Goal: Information Seeking & Learning: Learn about a topic

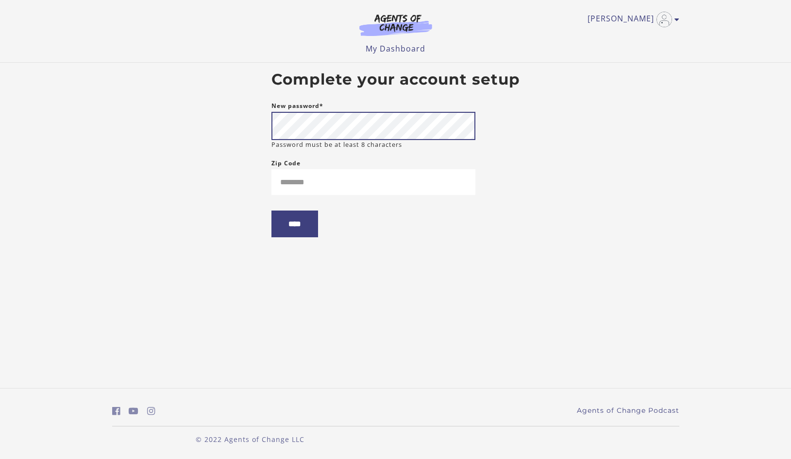
click at [250, 130] on body "Skip to main content [PERSON_NAME] My Account Support Sign Out Toggle menu Menu…" at bounding box center [395, 229] width 791 height 459
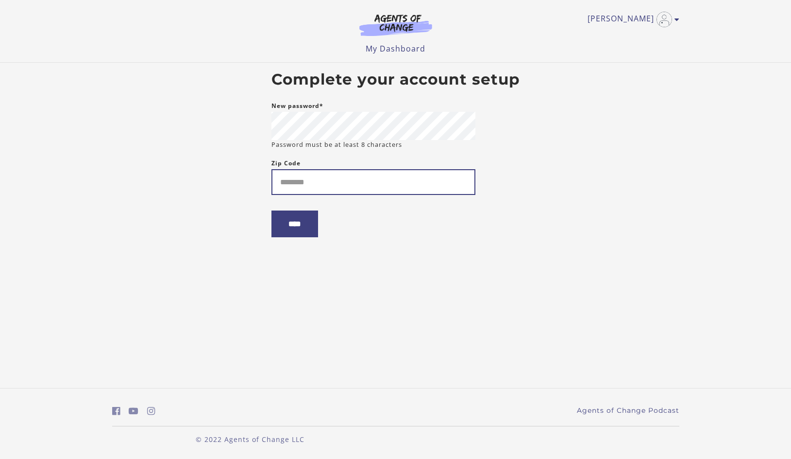
click at [395, 193] on input "Zip Code" at bounding box center [374, 182] width 204 height 26
type input "*****"
click at [290, 231] on input "****" at bounding box center [295, 223] width 47 height 27
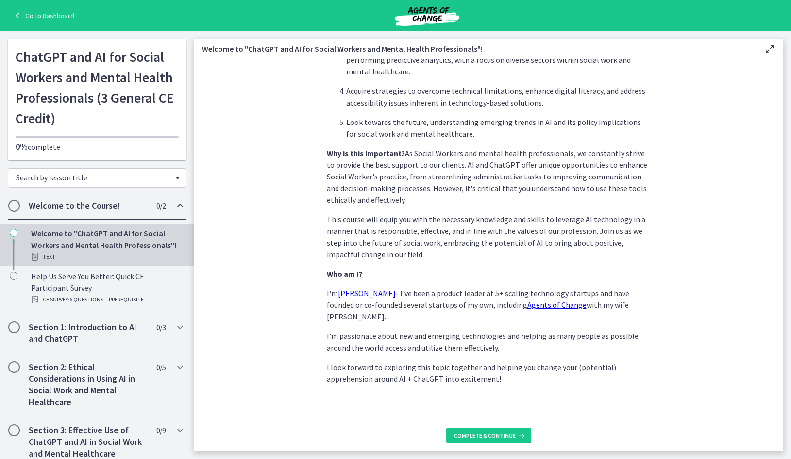
click at [170, 180] on div "Search by lesson title" at bounding box center [97, 177] width 179 height 19
click at [482, 433] on span "Complete & continue" at bounding box center [485, 435] width 62 height 8
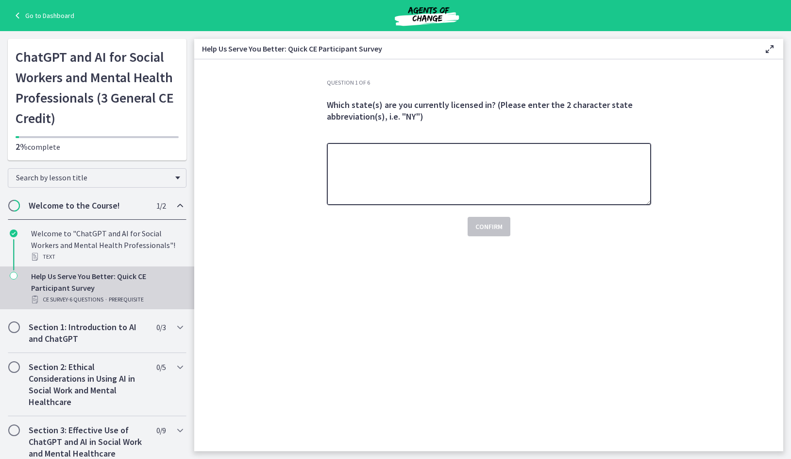
click at [501, 182] on textarea at bounding box center [489, 174] width 325 height 62
type textarea "**"
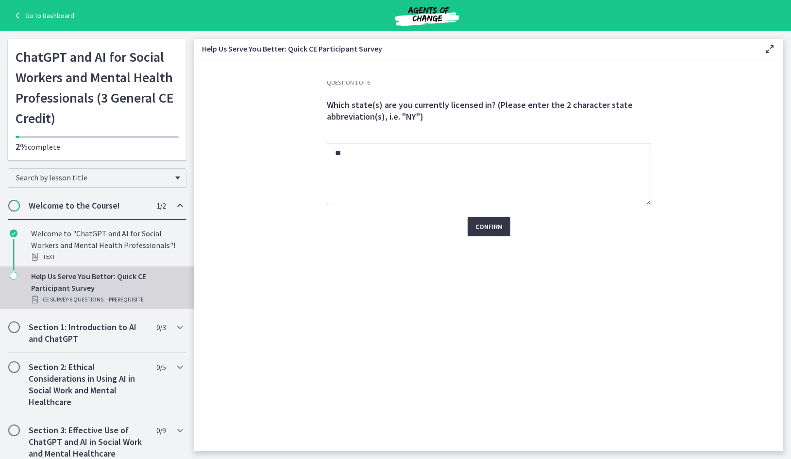
click at [485, 229] on span "Confirm" at bounding box center [489, 227] width 27 height 12
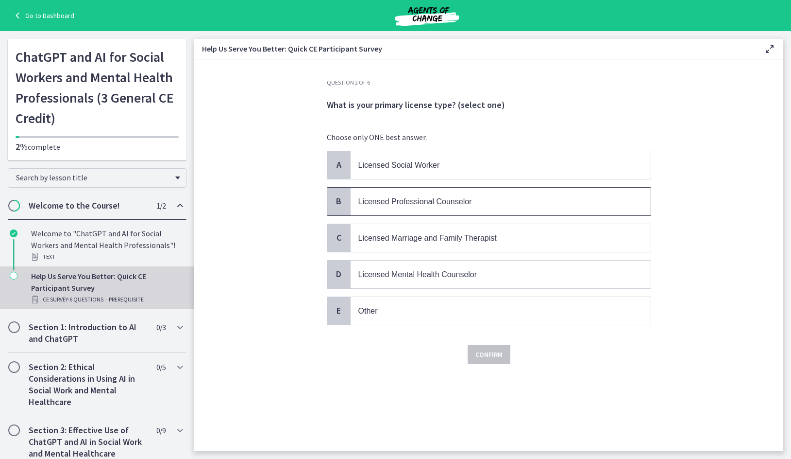
click at [516, 207] on p "Licensed Professional Counselor" at bounding box center [491, 201] width 265 height 12
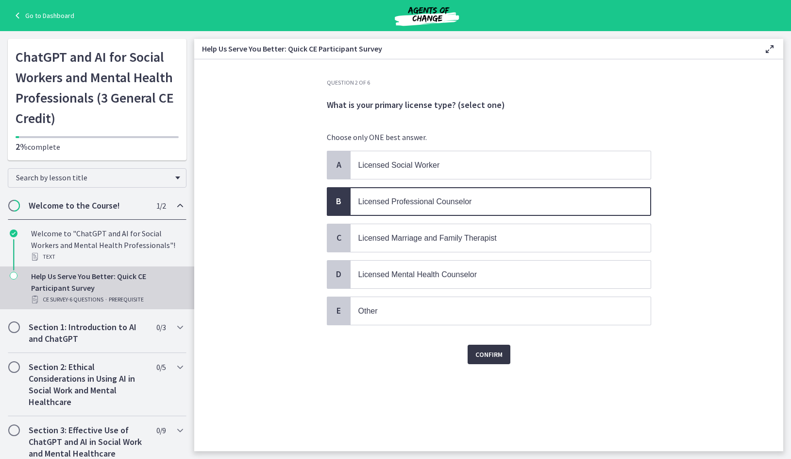
click at [481, 347] on button "Confirm" at bounding box center [489, 353] width 43 height 19
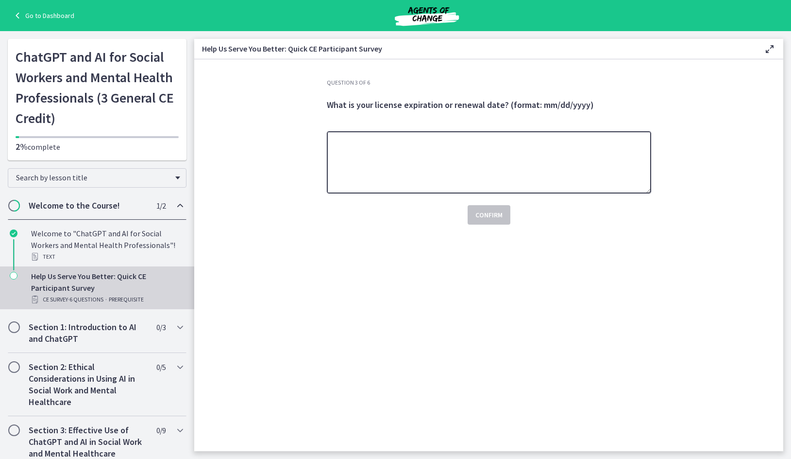
click at [533, 149] on textarea at bounding box center [489, 162] width 325 height 62
type textarea "**********"
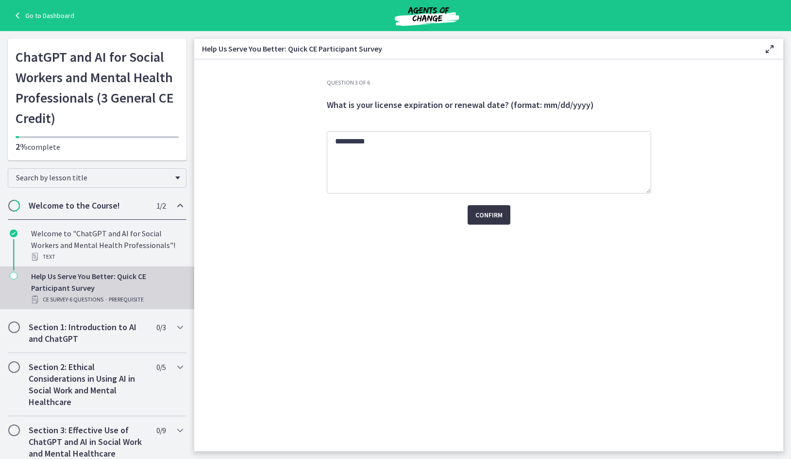
click at [500, 218] on span "Confirm" at bounding box center [489, 215] width 27 height 12
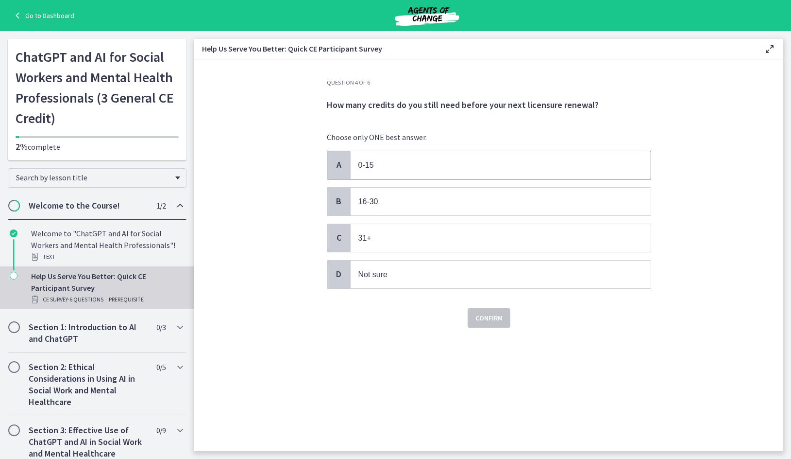
click at [433, 159] on p "0-15" at bounding box center [491, 165] width 265 height 12
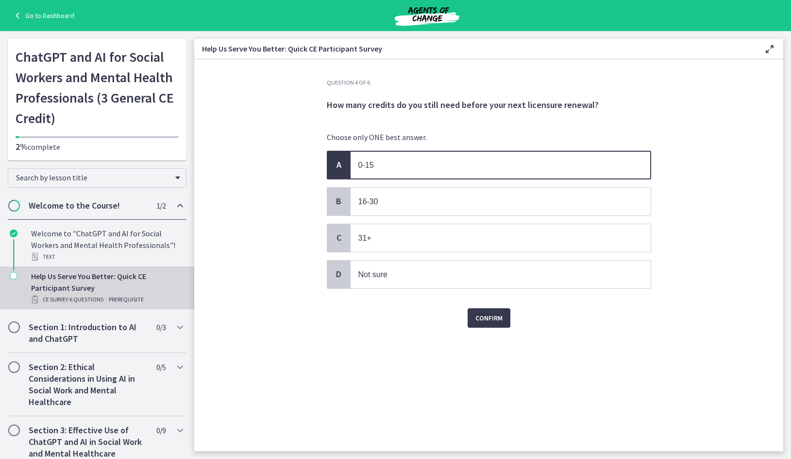
click at [479, 305] on div "Confirm" at bounding box center [489, 311] width 325 height 31
click at [488, 323] on span "Confirm" at bounding box center [489, 318] width 27 height 12
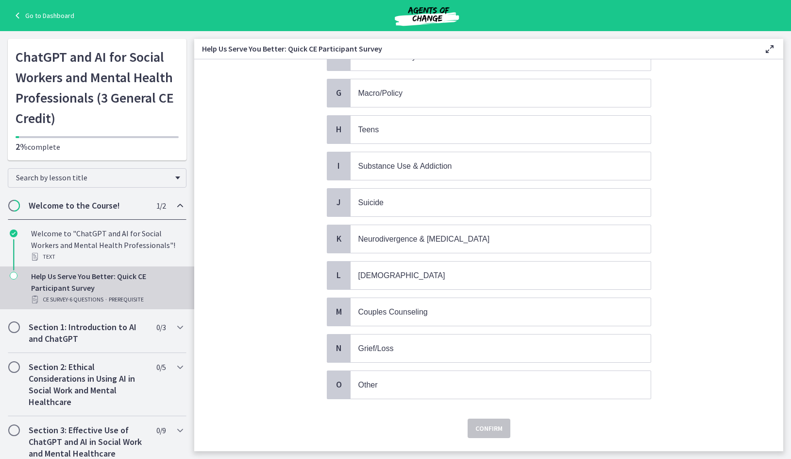
scroll to position [291, 0]
click at [441, 118] on span "Teens" at bounding box center [501, 129] width 300 height 28
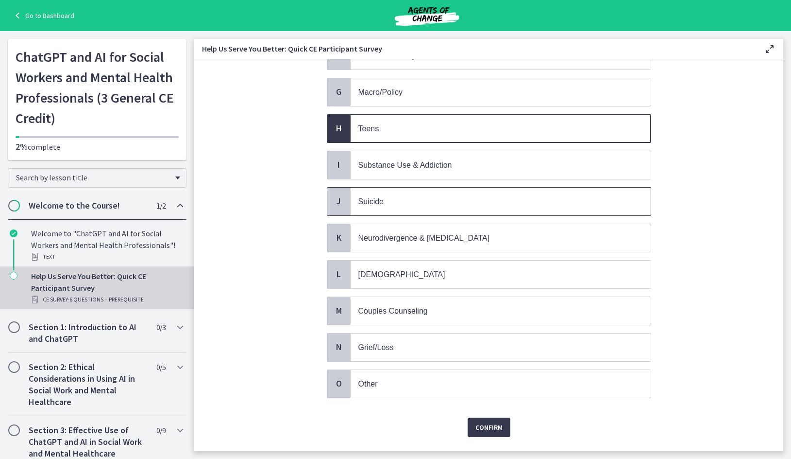
click at [424, 204] on p "Suicide" at bounding box center [491, 201] width 265 height 12
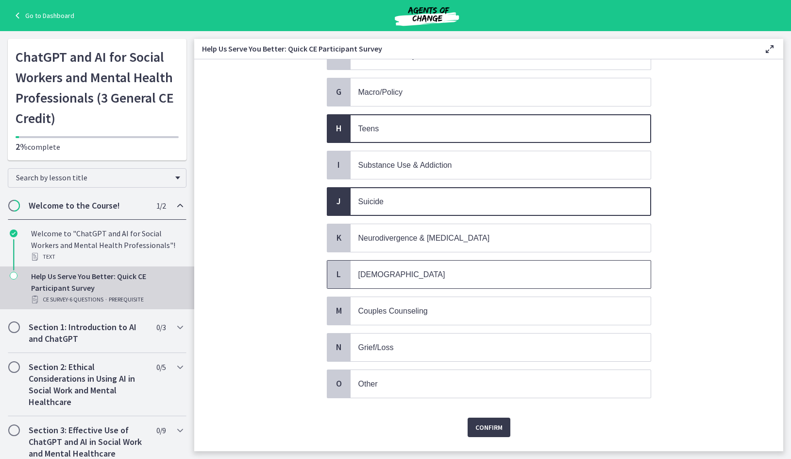
click at [452, 269] on p "LGBTQ+" at bounding box center [491, 274] width 265 height 12
click at [492, 431] on span "Confirm" at bounding box center [489, 427] width 27 height 12
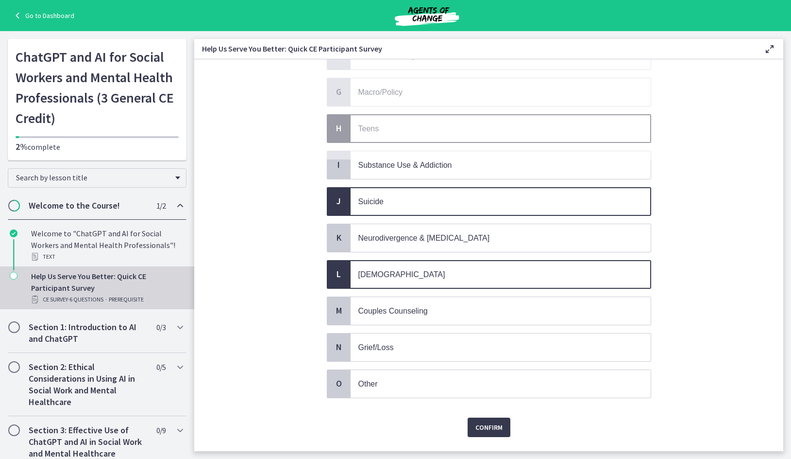
scroll to position [0, 0]
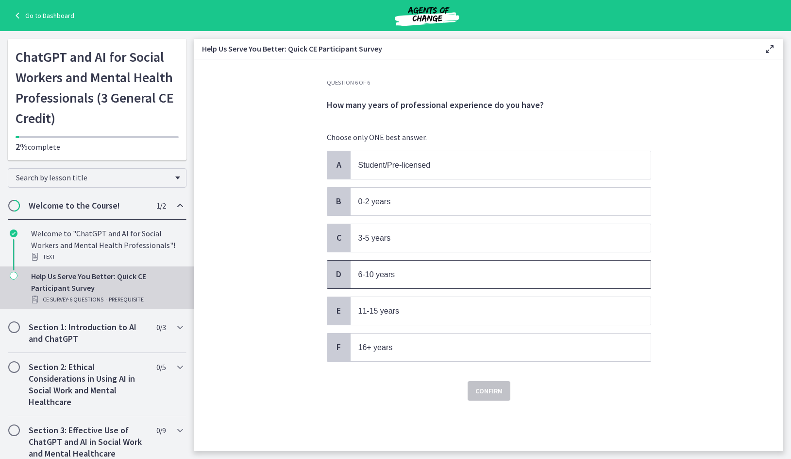
click at [528, 280] on span "6-10 years" at bounding box center [501, 274] width 300 height 28
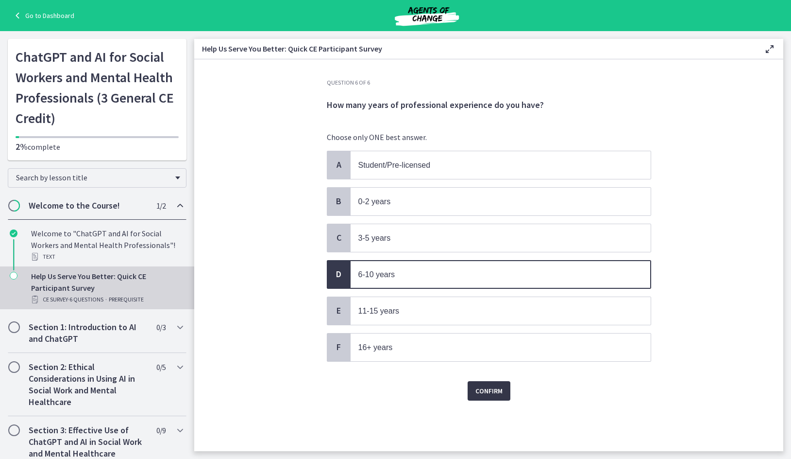
click at [500, 386] on span "Confirm" at bounding box center [489, 391] width 27 height 12
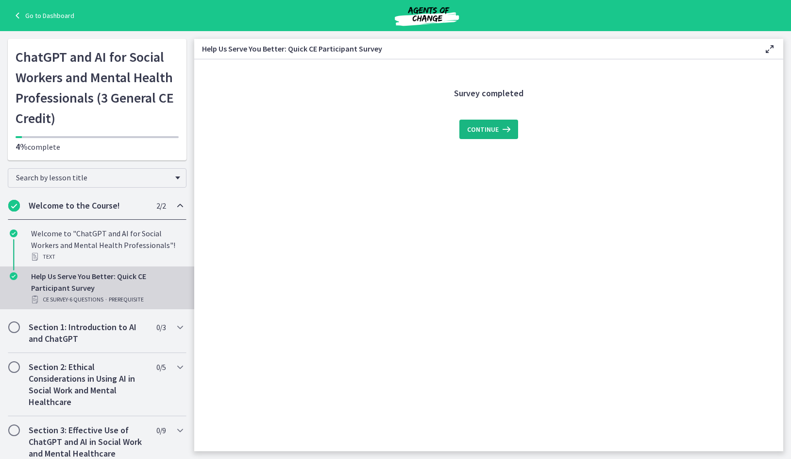
click at [487, 130] on span "Continue" at bounding box center [483, 129] width 32 height 12
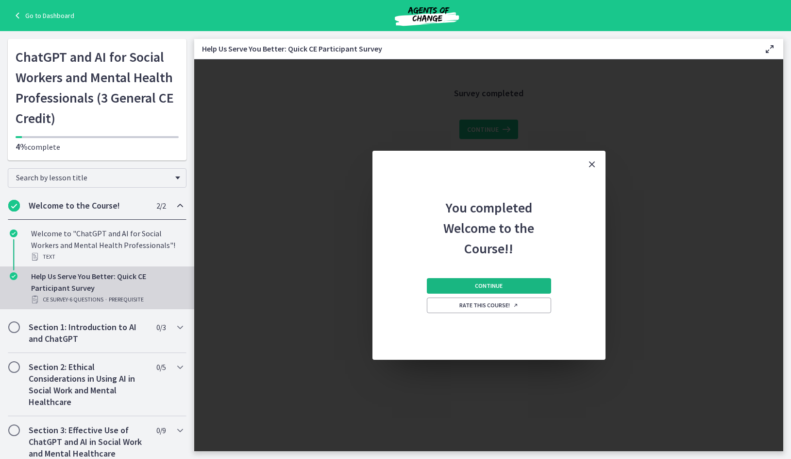
click at [519, 281] on button "Continue" at bounding box center [489, 286] width 124 height 16
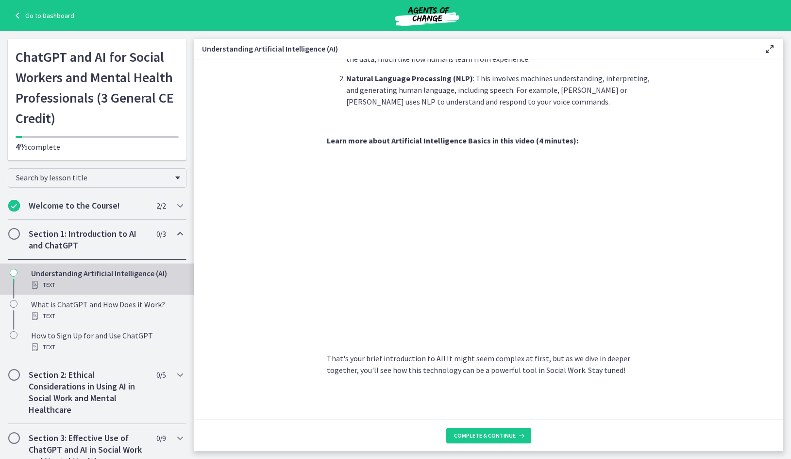
scroll to position [354, 0]
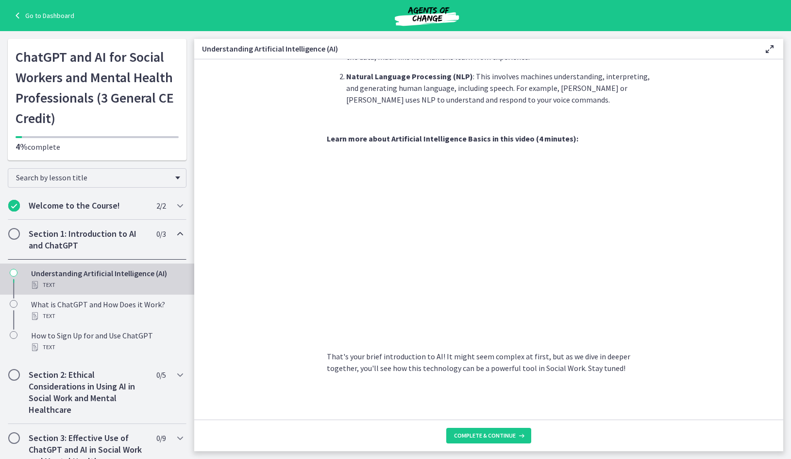
click at [679, 265] on section "AI is essentially a branch of computer science aiming to build machines that mi…" at bounding box center [488, 239] width 589 height 360
click at [689, 266] on section "AI is essentially a branch of computer science aiming to build machines that mi…" at bounding box center [488, 239] width 589 height 360
click at [520, 430] on button "Complete & continue" at bounding box center [488, 436] width 85 height 16
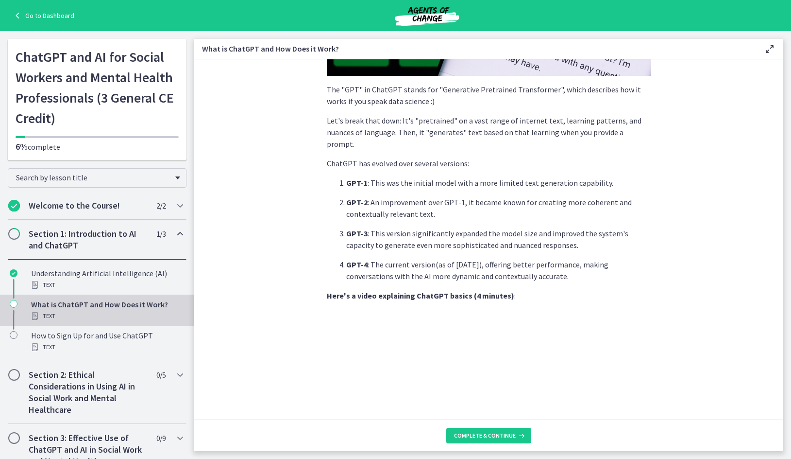
scroll to position [409, 0]
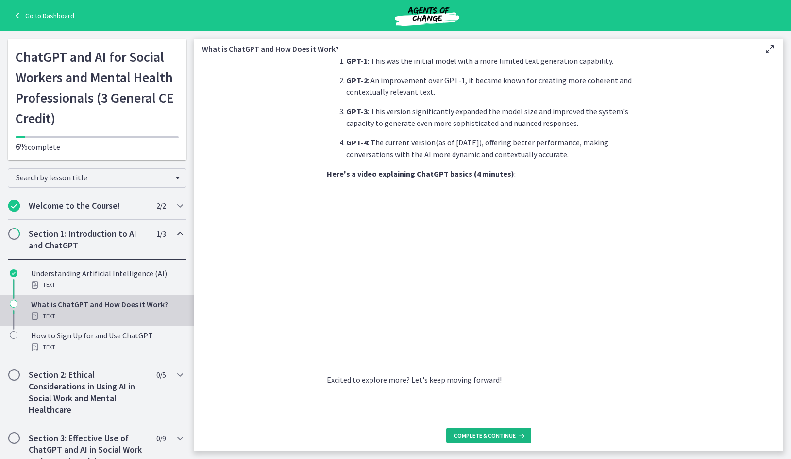
click at [511, 435] on span "Complete & continue" at bounding box center [485, 435] width 62 height 8
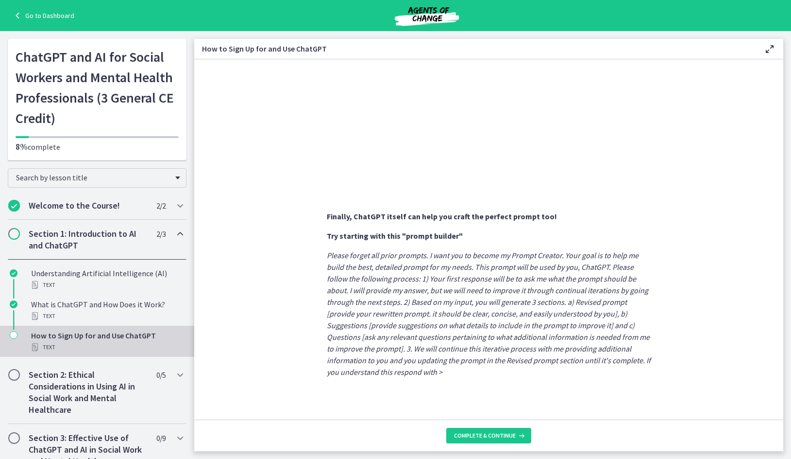
scroll to position [454, 0]
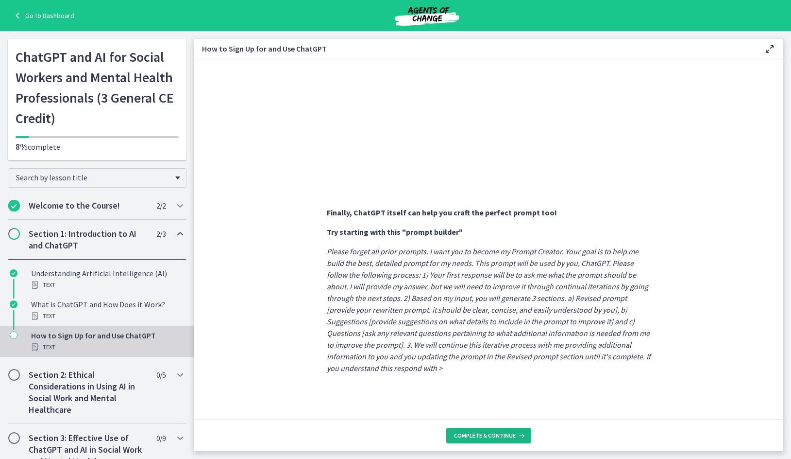
click at [479, 435] on span "Complete & continue" at bounding box center [485, 435] width 62 height 8
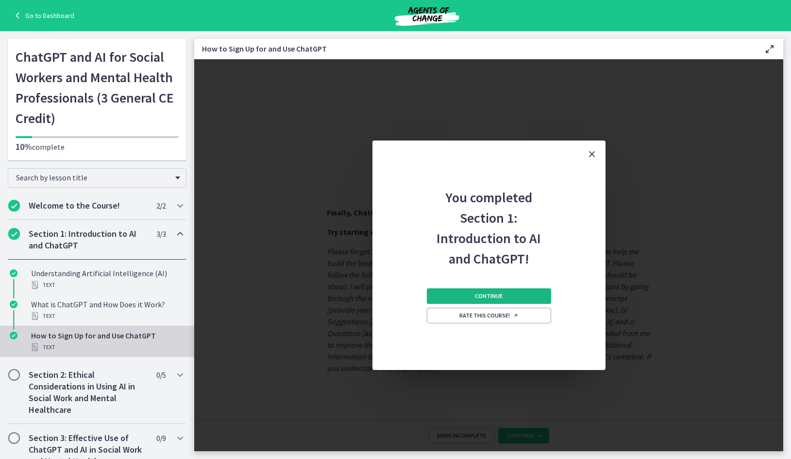
click at [504, 297] on button "Continue" at bounding box center [489, 296] width 124 height 16
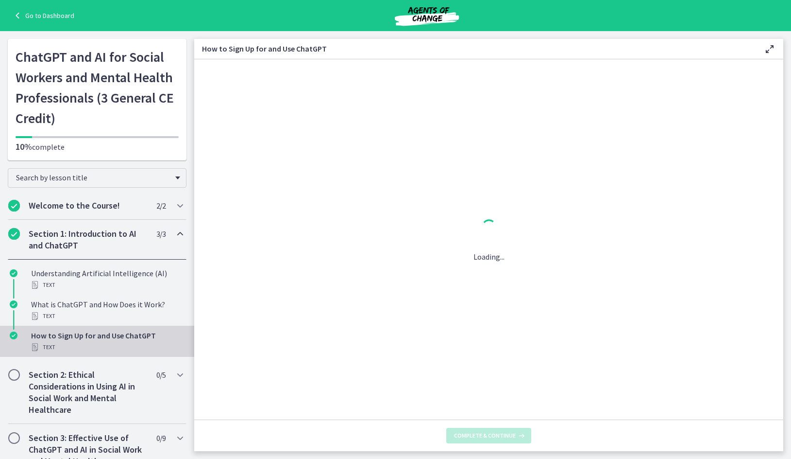
scroll to position [0, 0]
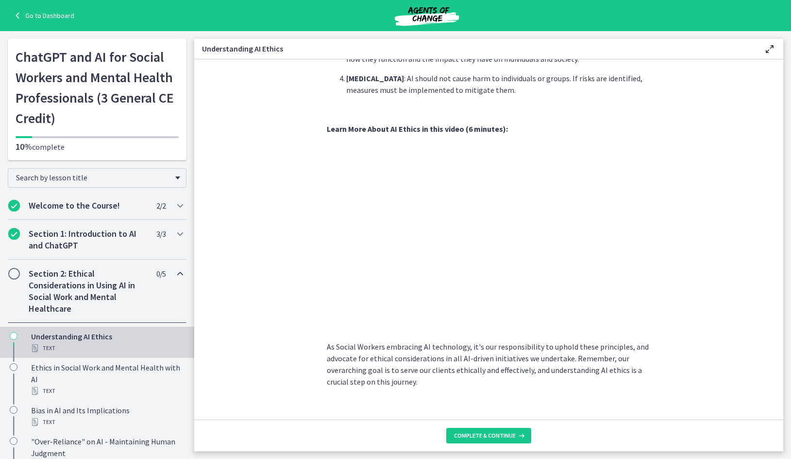
scroll to position [416, 0]
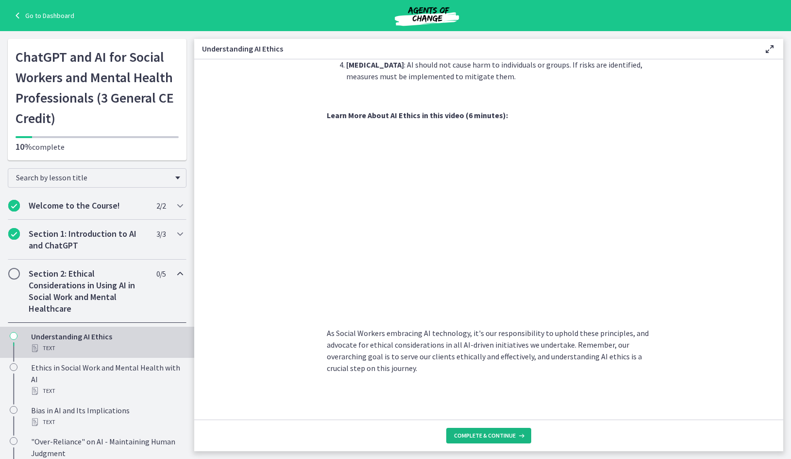
click at [500, 435] on span "Complete & continue" at bounding box center [485, 435] width 62 height 8
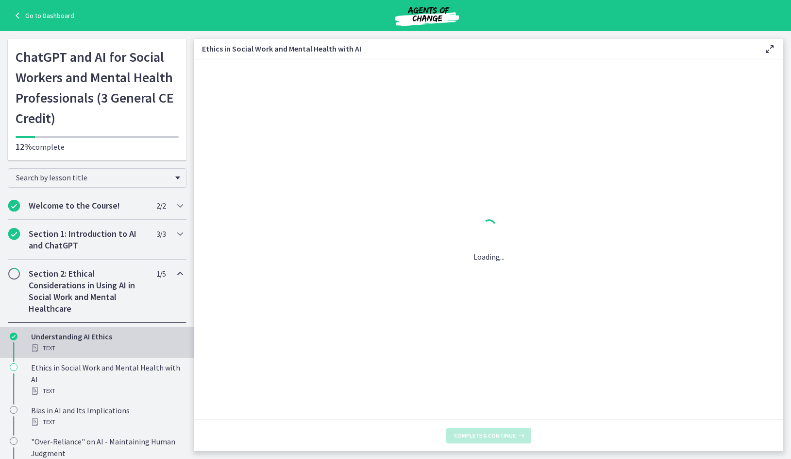
scroll to position [0, 0]
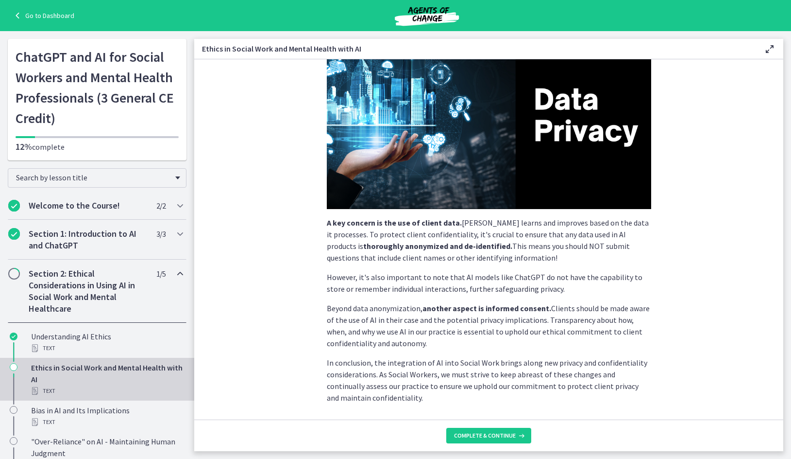
scroll to position [176, 0]
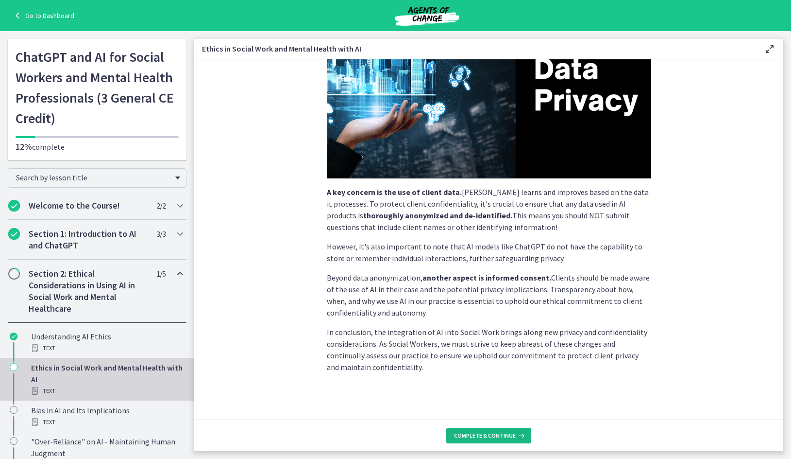
click at [476, 435] on span "Complete & continue" at bounding box center [485, 435] width 62 height 8
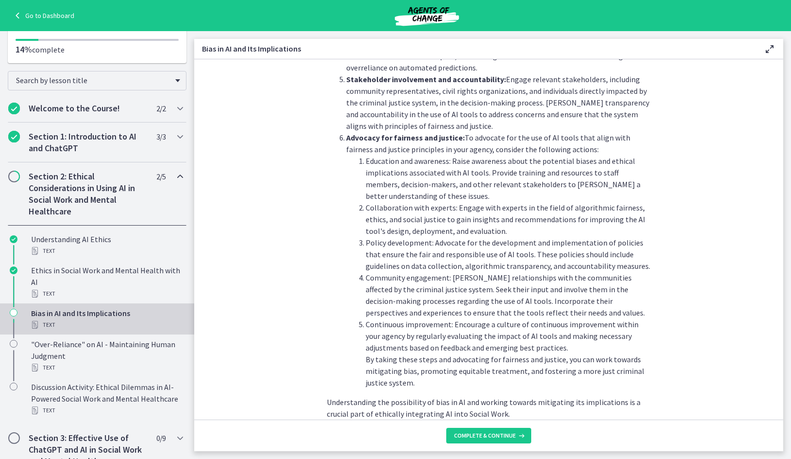
scroll to position [1019, 0]
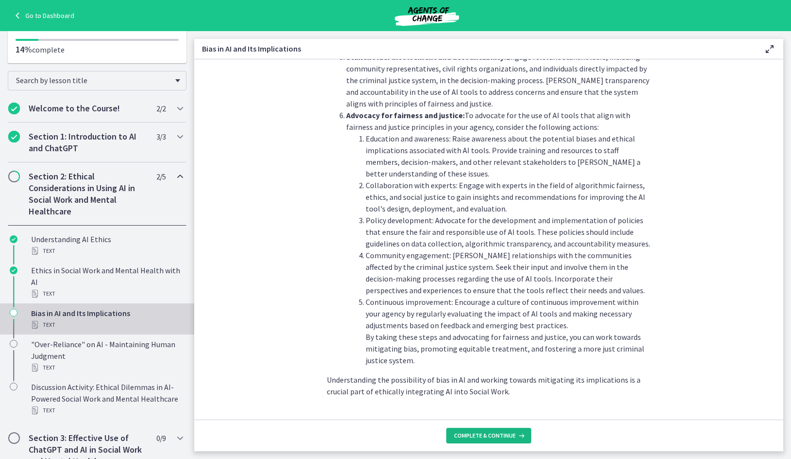
click at [479, 434] on span "Complete & continue" at bounding box center [485, 435] width 62 height 8
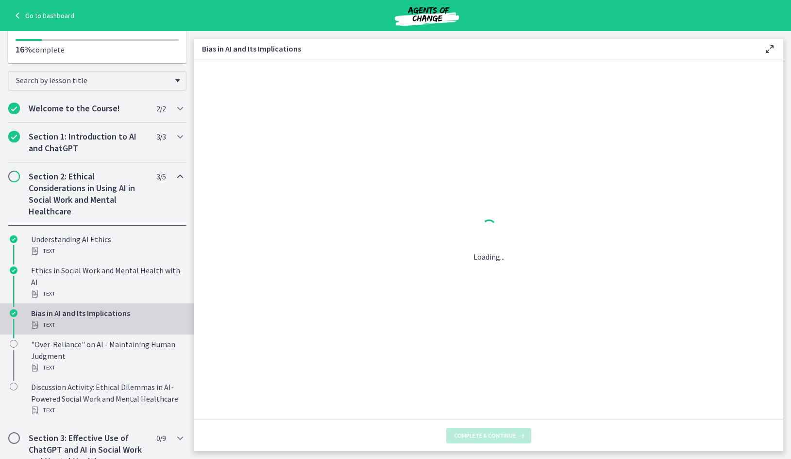
scroll to position [0, 0]
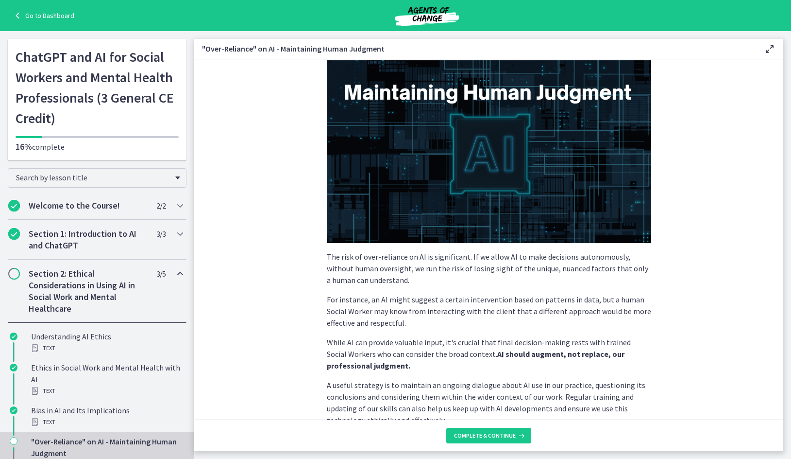
scroll to position [171, 0]
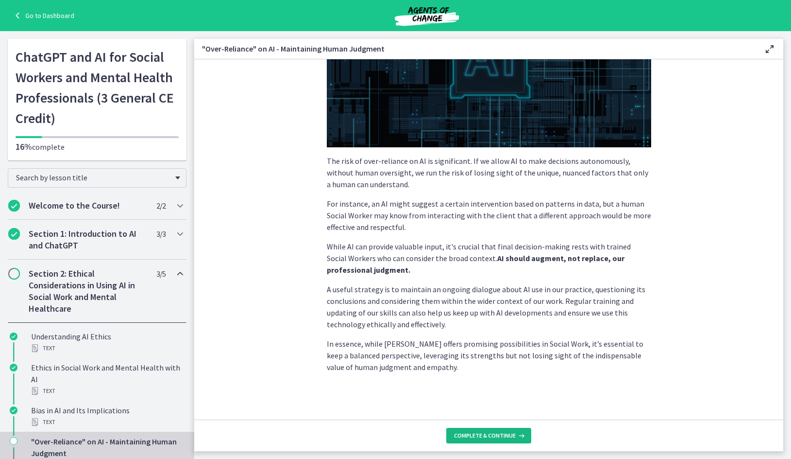
click at [468, 436] on span "Complete & continue" at bounding box center [485, 435] width 62 height 8
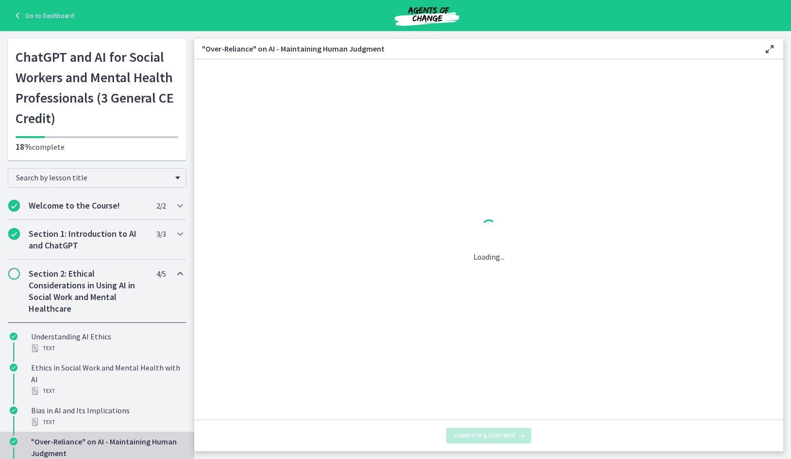
scroll to position [0, 0]
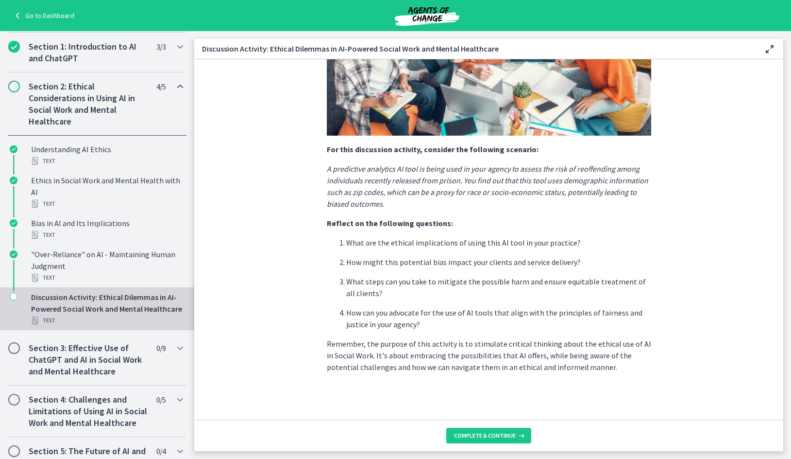
scroll to position [194, 0]
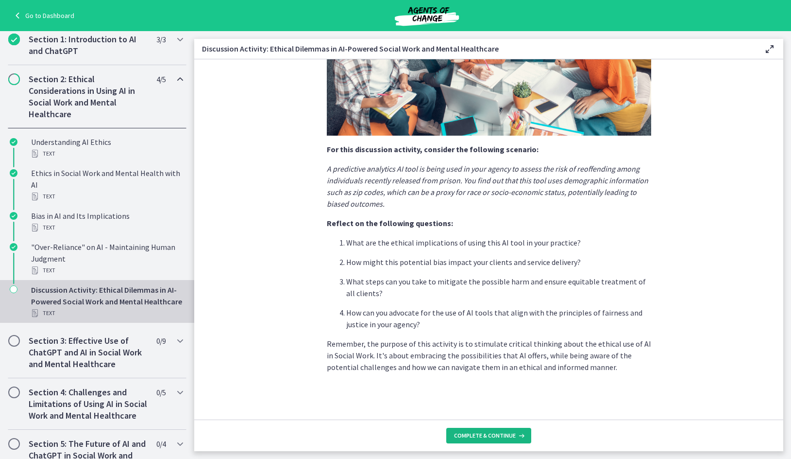
click at [486, 435] on span "Complete & continue" at bounding box center [485, 435] width 62 height 8
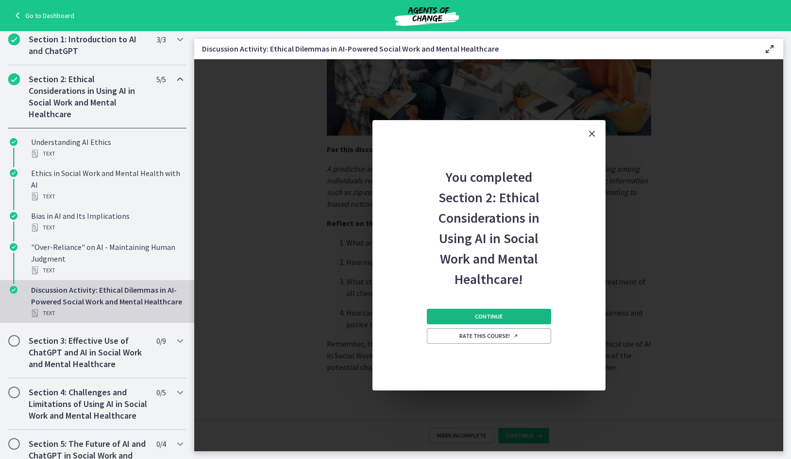
click at [497, 317] on span "Continue" at bounding box center [489, 316] width 28 height 8
